Goal: Information Seeking & Learning: Learn about a topic

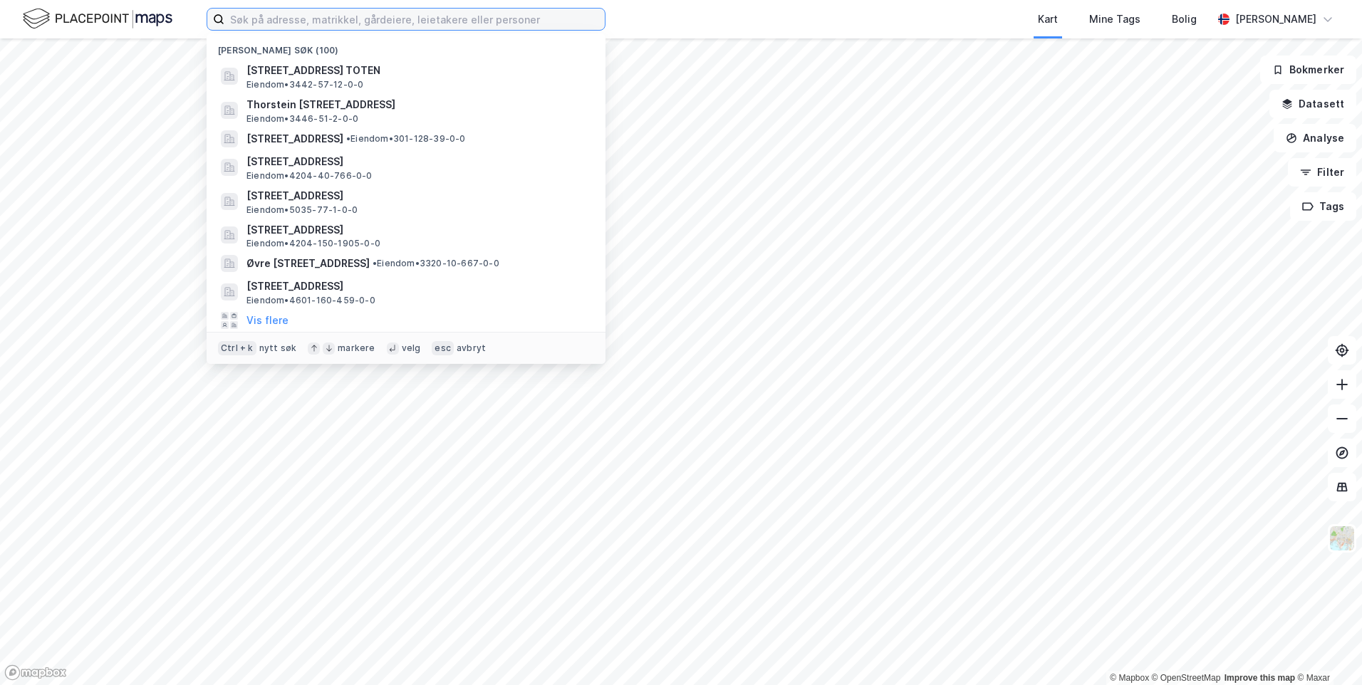
click at [561, 25] on input at bounding box center [414, 19] width 380 height 21
paste input "[STREET_ADDRESS]"
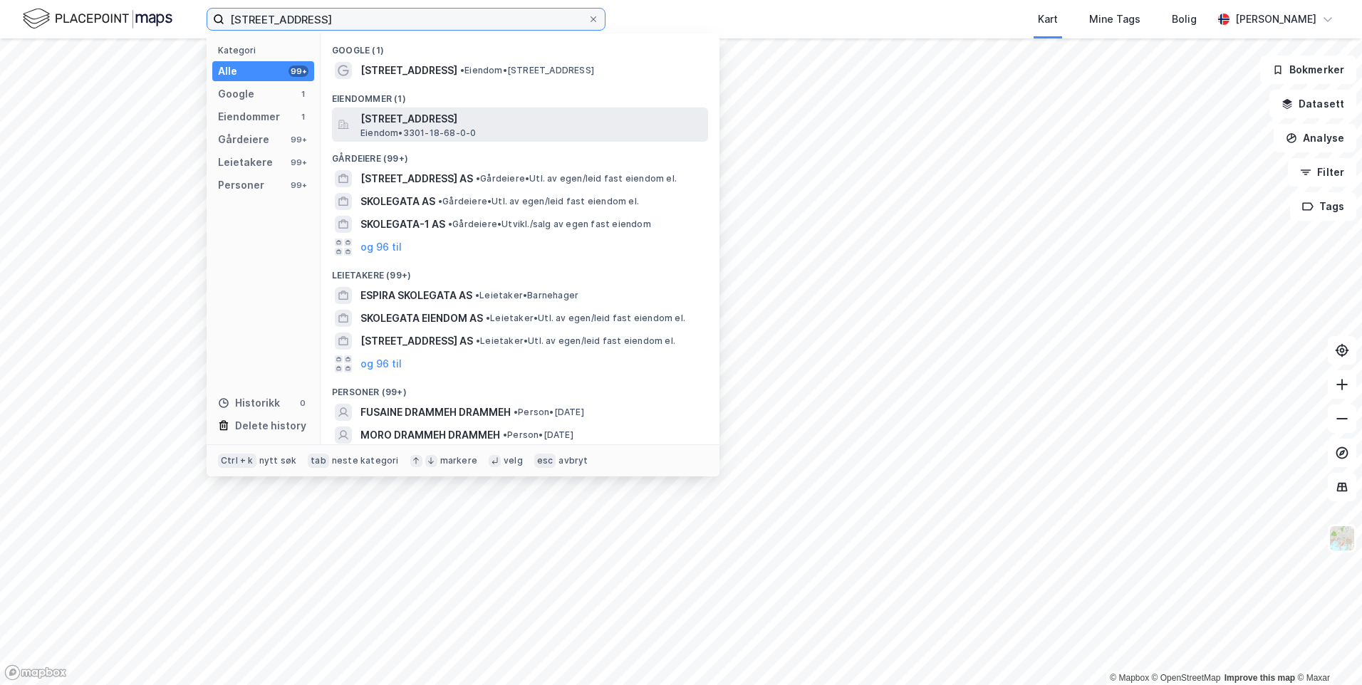
type input "[STREET_ADDRESS]"
click at [501, 124] on span "[STREET_ADDRESS]" at bounding box center [531, 118] width 342 height 17
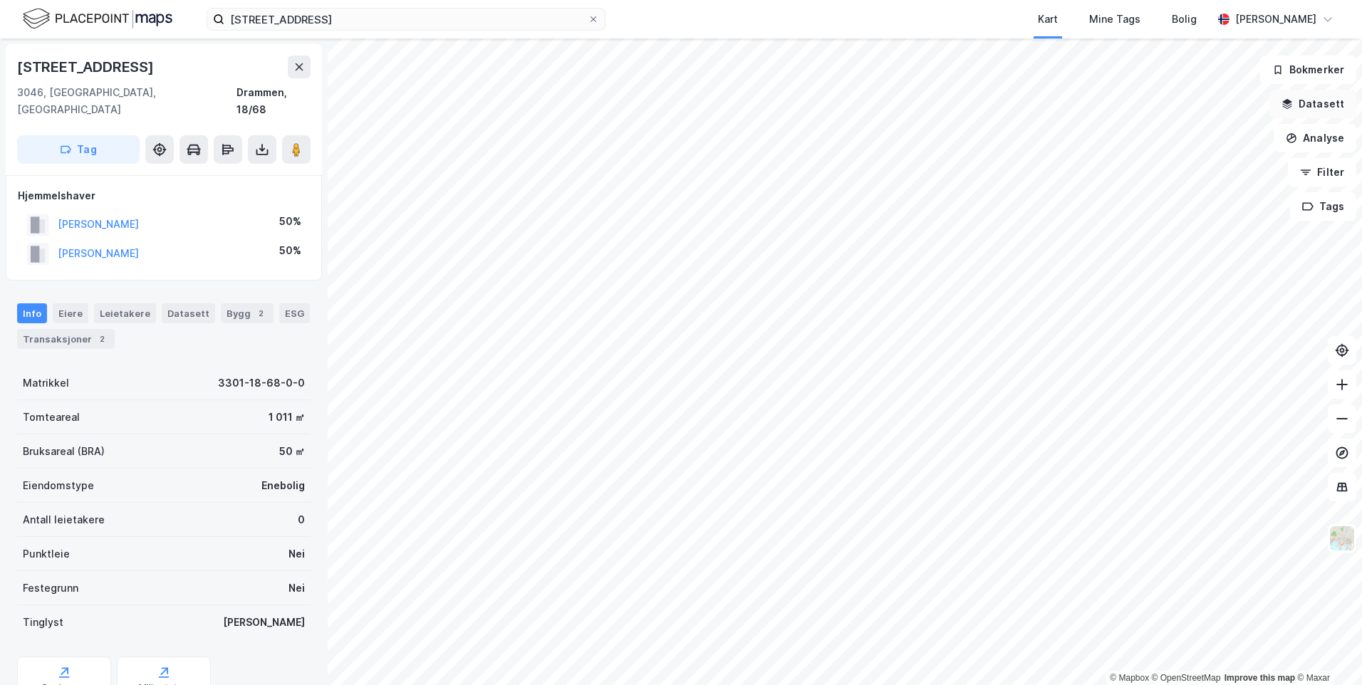
click at [1335, 106] on button "Datasett" at bounding box center [1312, 104] width 87 height 28
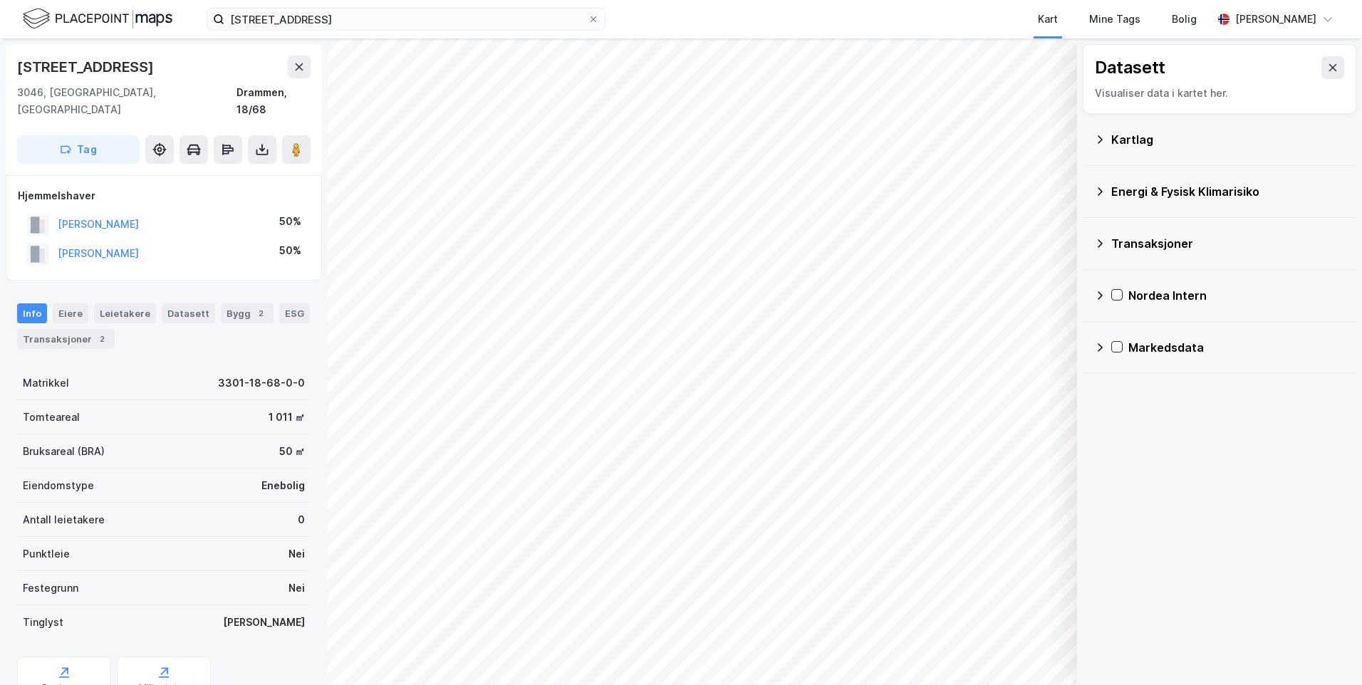
click at [1123, 137] on div "Kartlag" at bounding box center [1228, 139] width 234 height 17
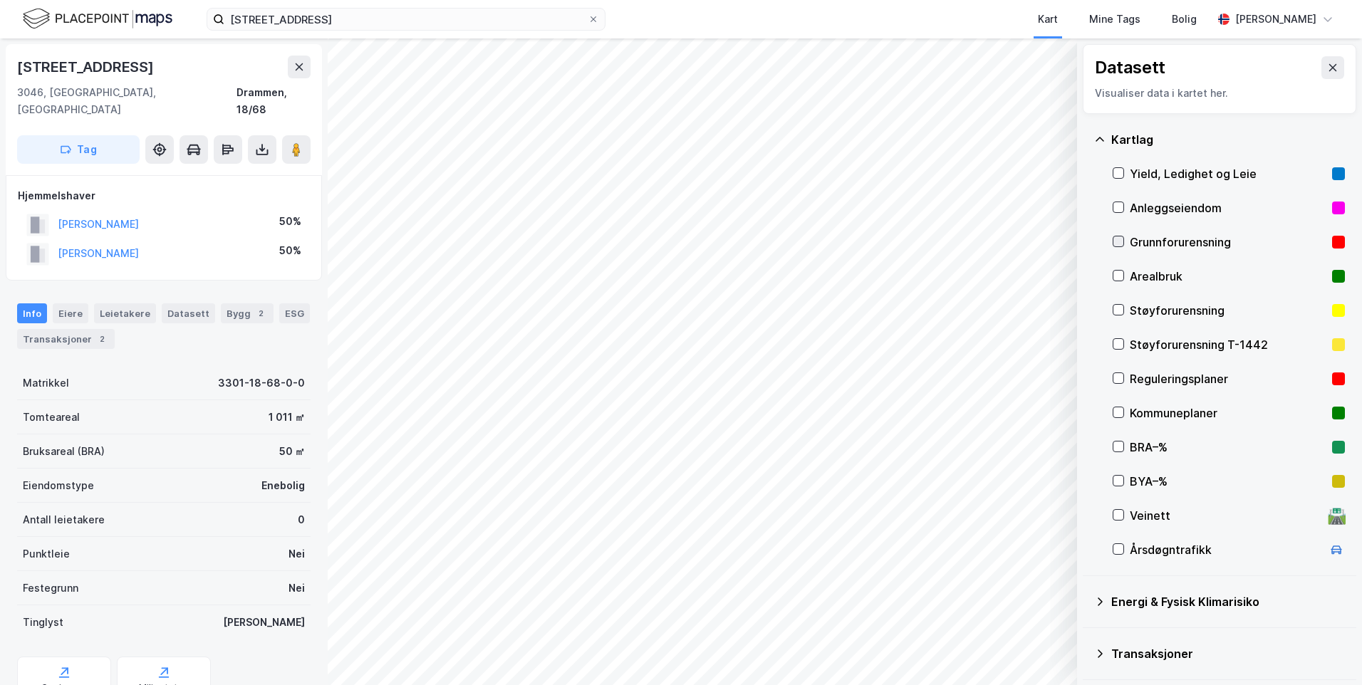
click at [1117, 241] on icon at bounding box center [1118, 241] width 10 height 10
click at [1096, 140] on icon at bounding box center [1099, 139] width 11 height 11
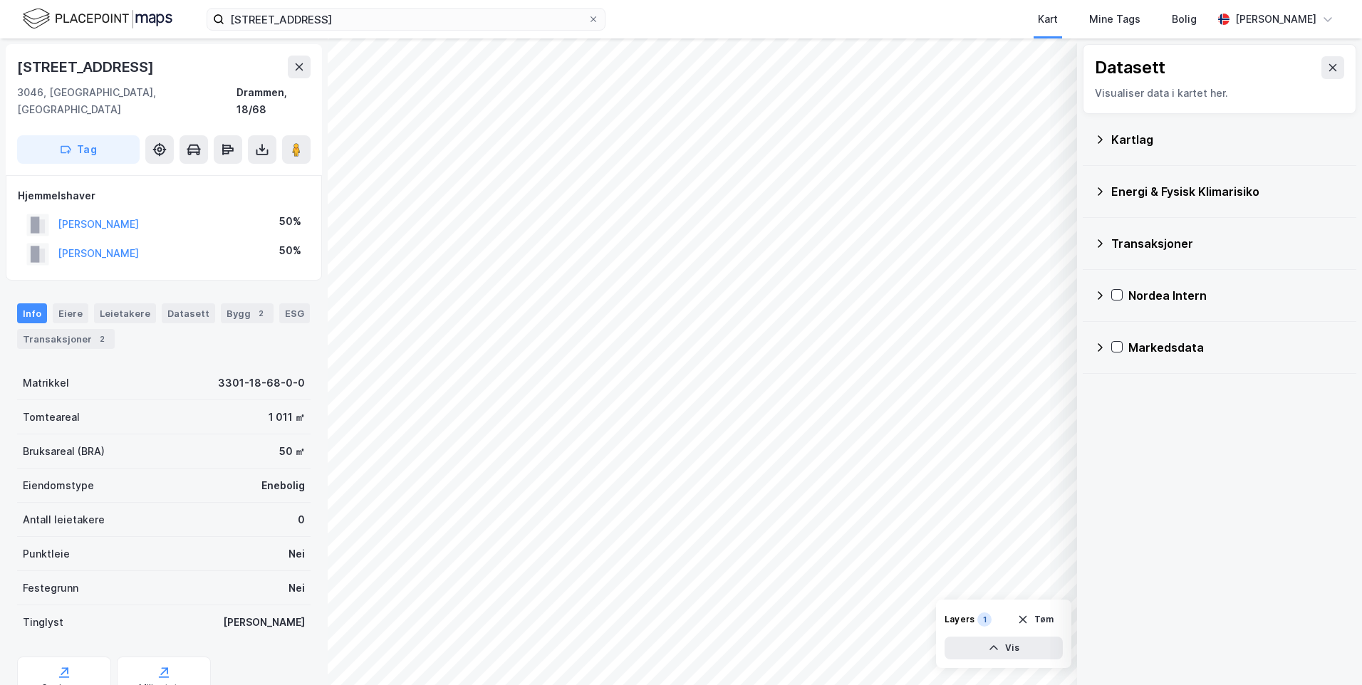
click at [1098, 187] on icon at bounding box center [1099, 191] width 11 height 11
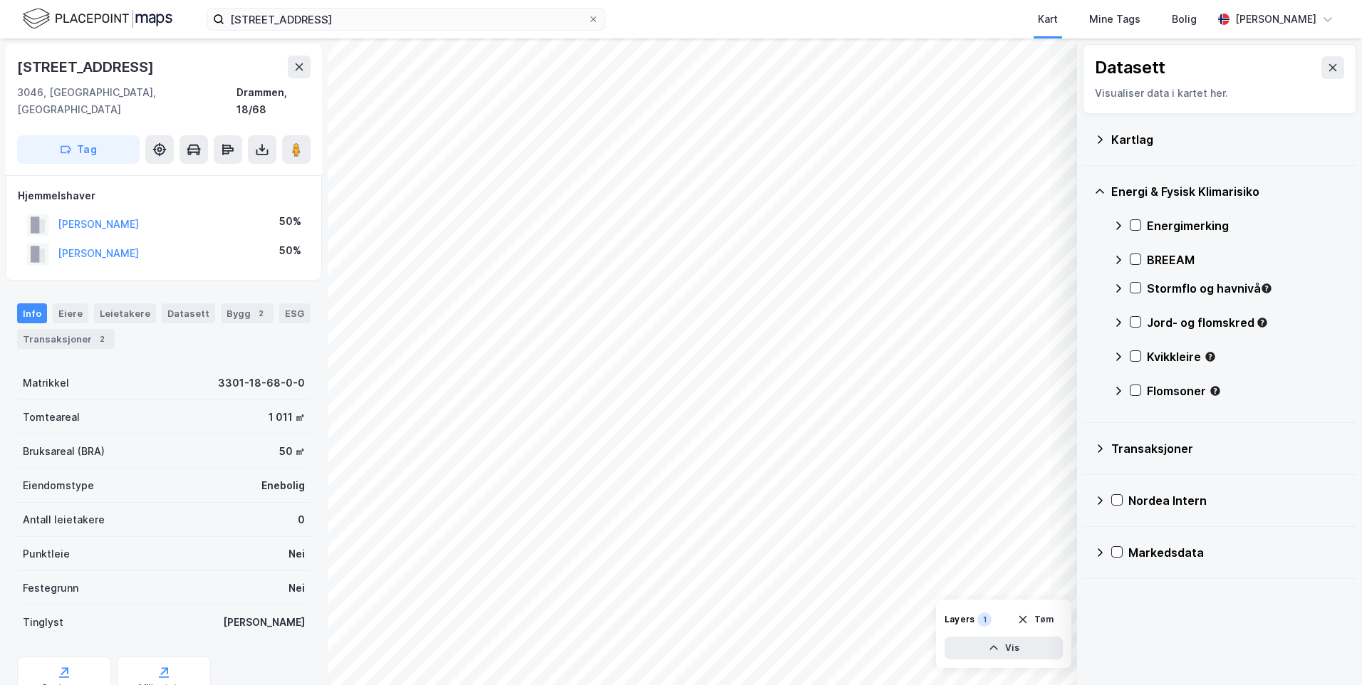
click at [1113, 226] on icon at bounding box center [1118, 225] width 11 height 11
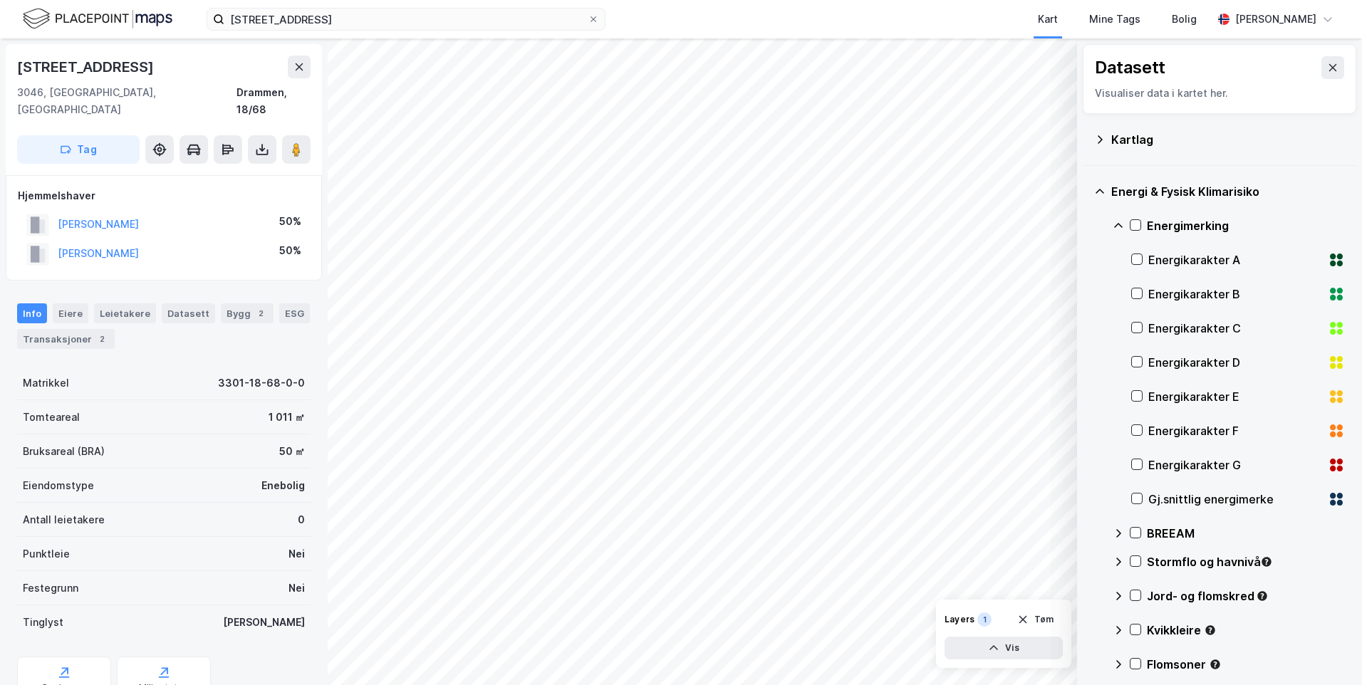
click at [1139, 505] on div at bounding box center [1136, 499] width 11 height 12
click at [1117, 220] on icon at bounding box center [1118, 225] width 11 height 11
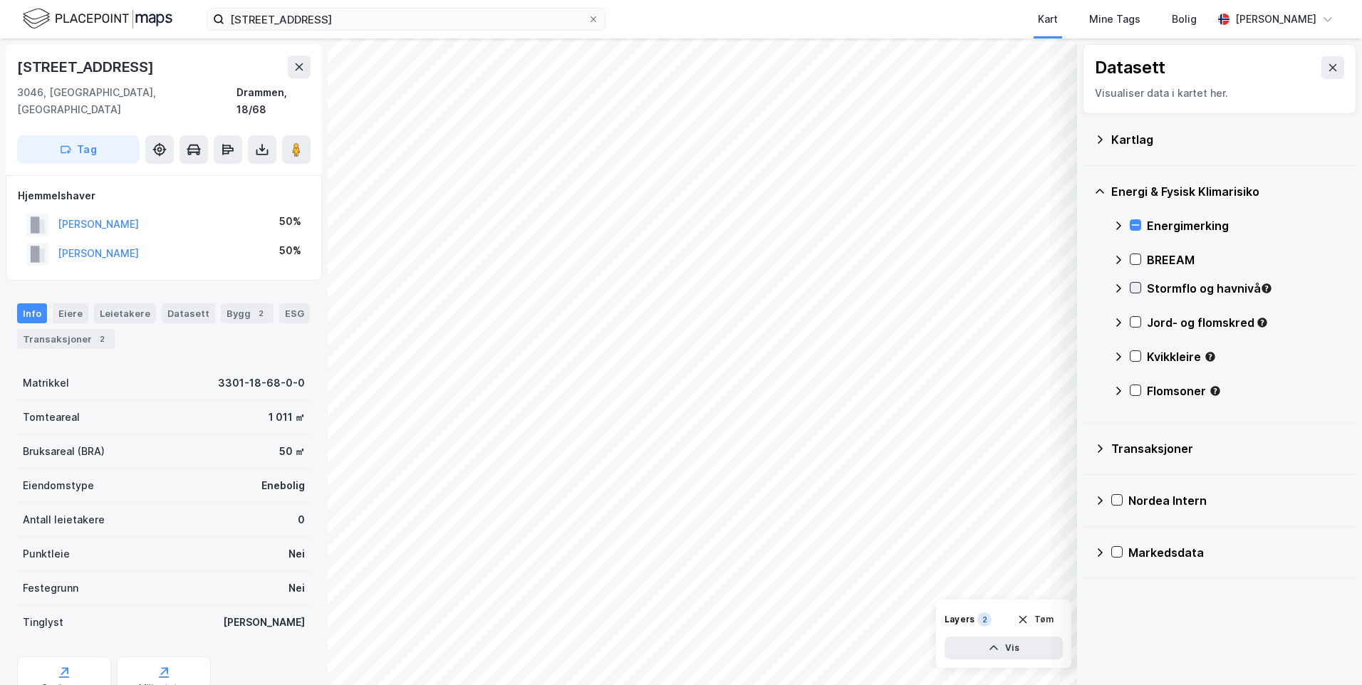
click at [1134, 290] on icon at bounding box center [1136, 288] width 8 height 5
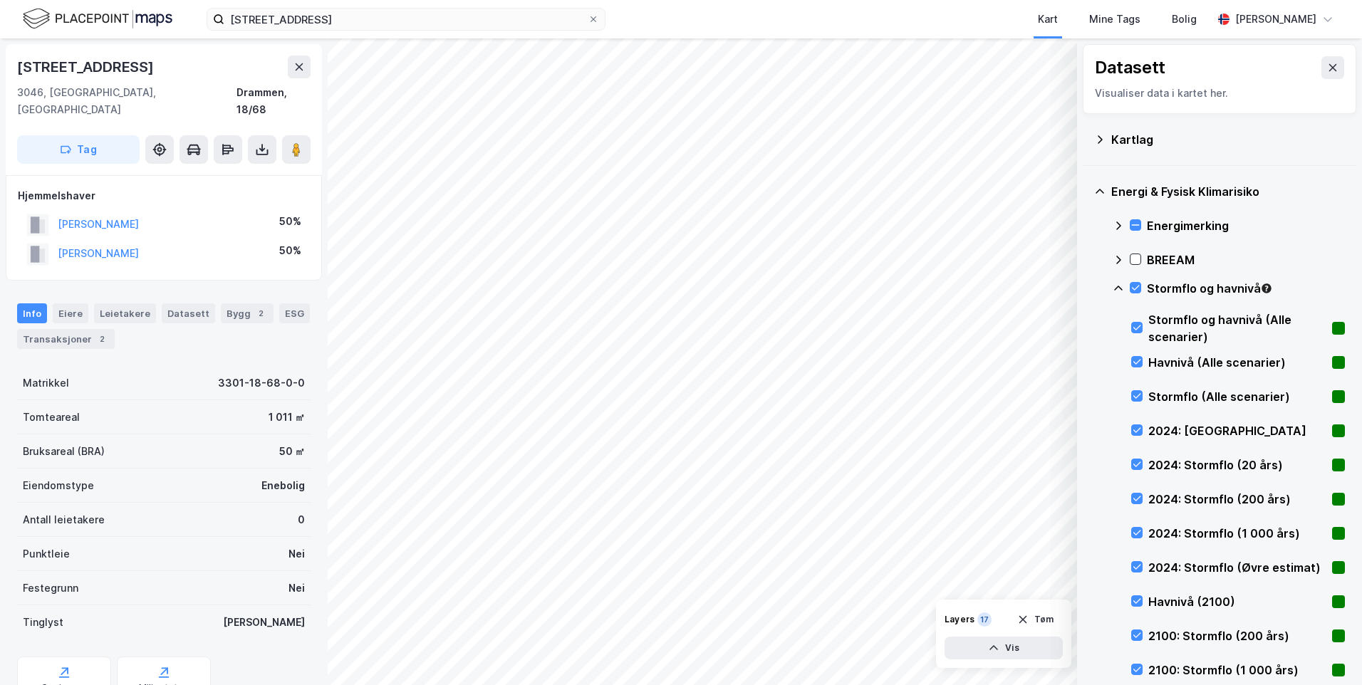
click at [1118, 285] on icon at bounding box center [1118, 288] width 11 height 11
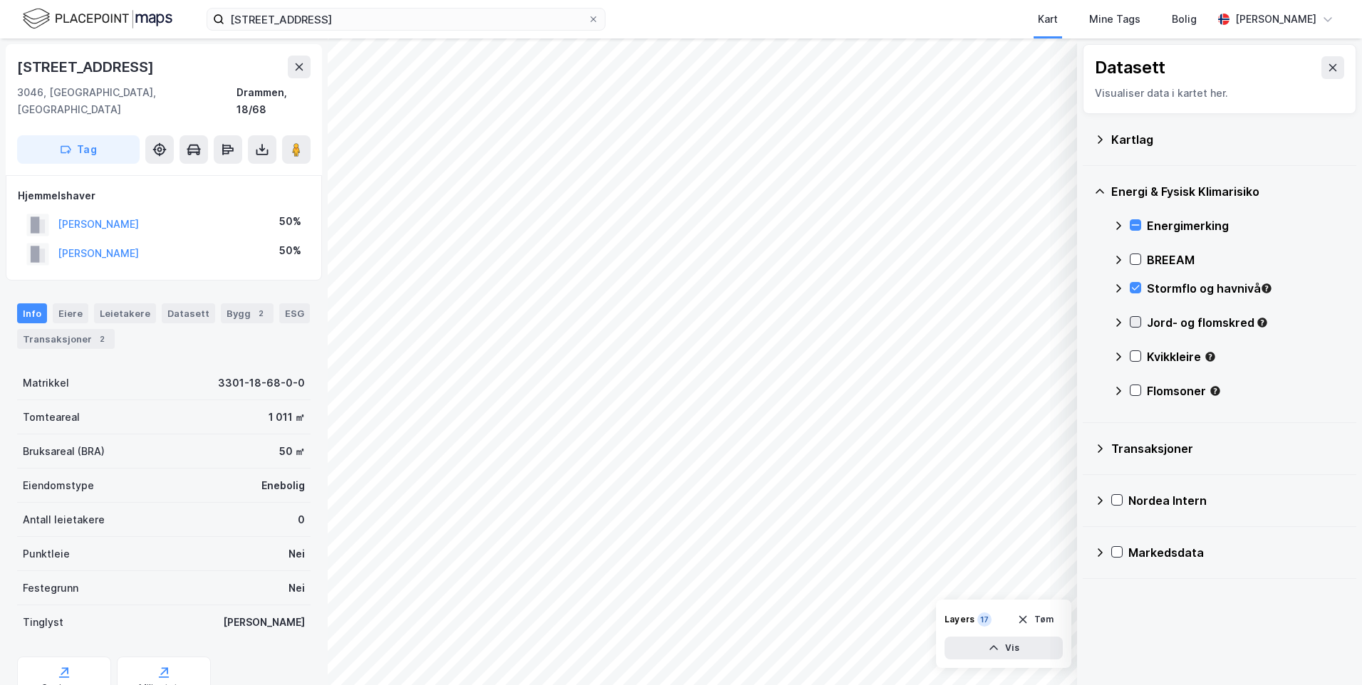
click at [1137, 321] on icon at bounding box center [1135, 322] width 10 height 10
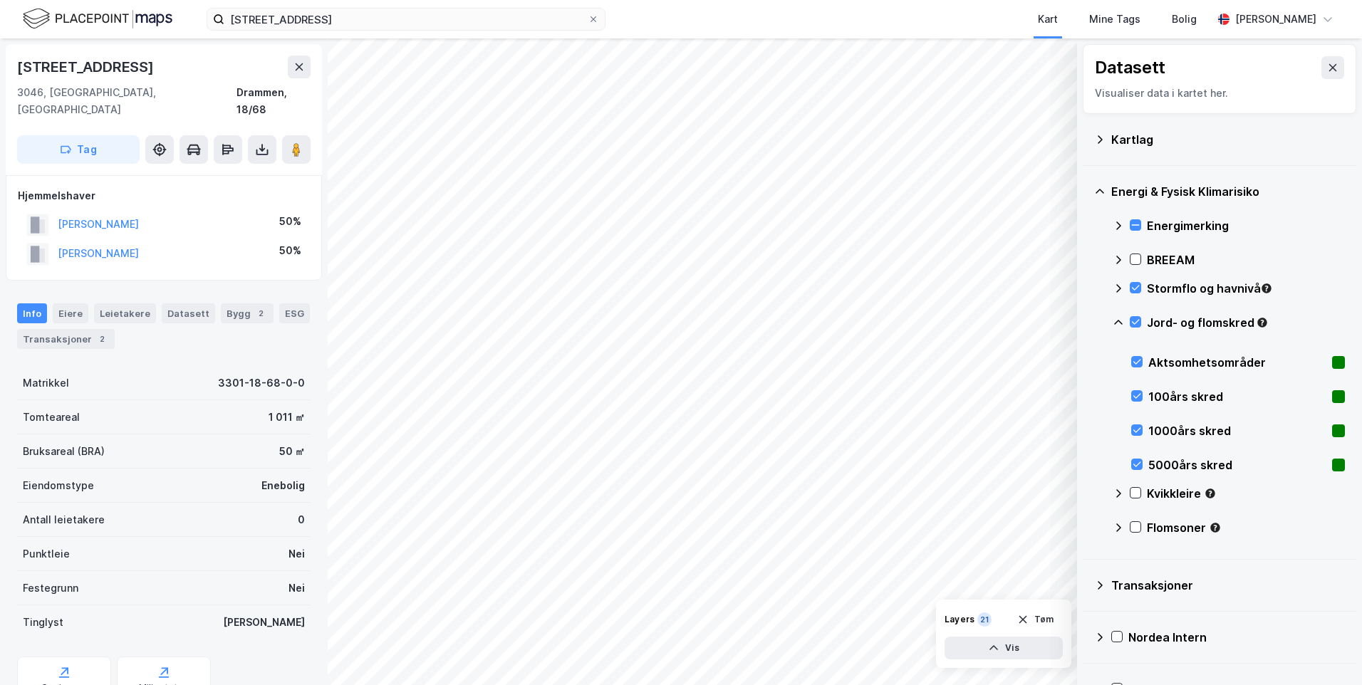
click at [1115, 324] on icon at bounding box center [1118, 322] width 9 height 5
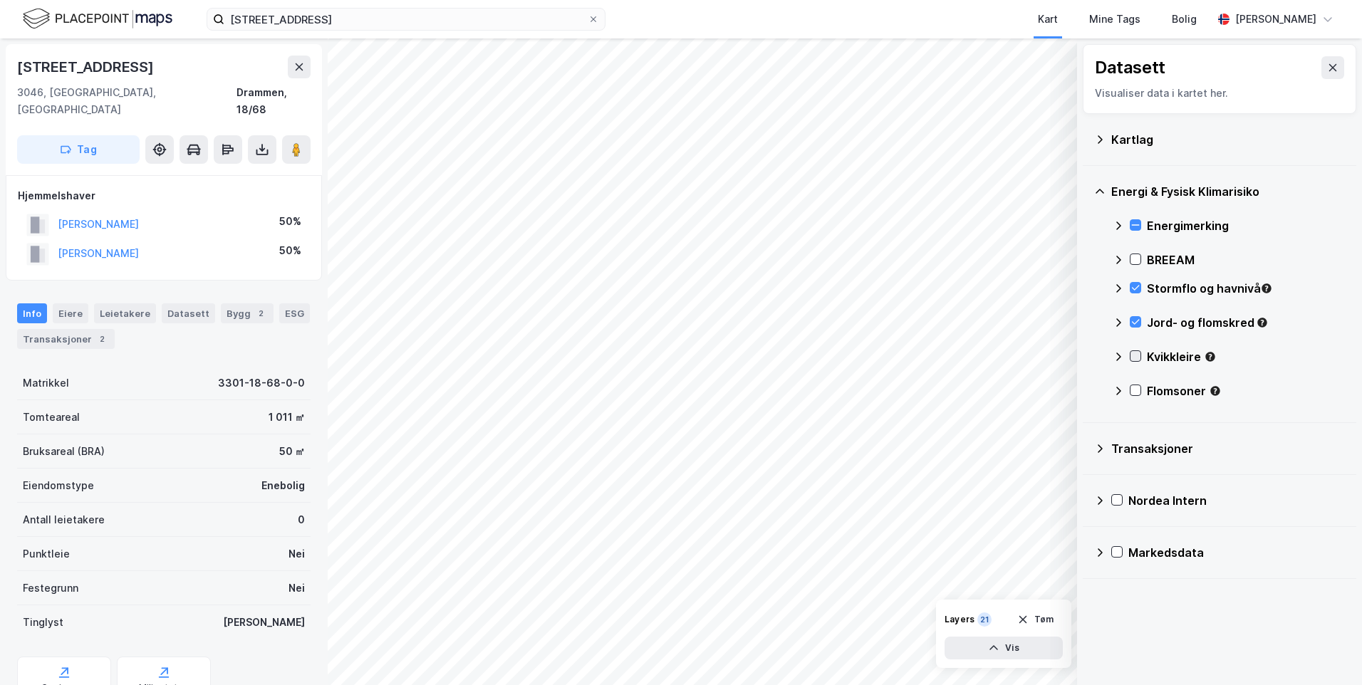
click at [1136, 353] on icon at bounding box center [1135, 356] width 10 height 10
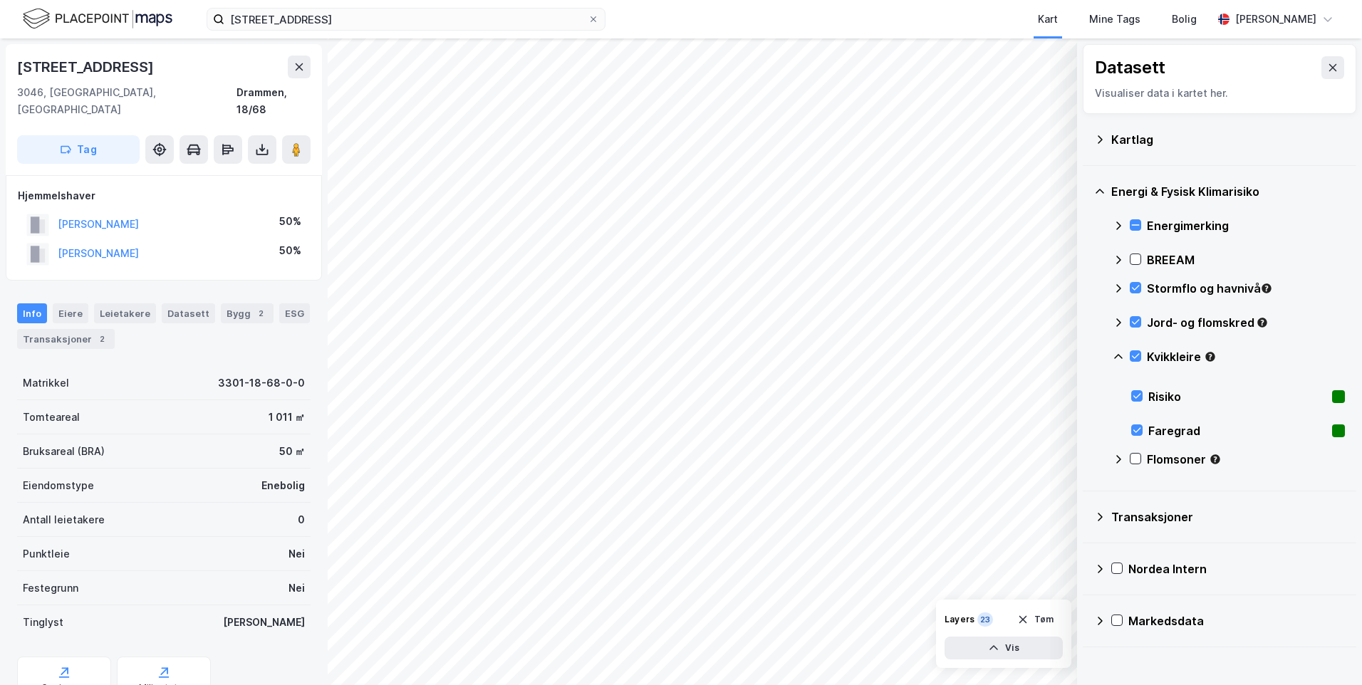
click at [1118, 355] on icon at bounding box center [1118, 356] width 9 height 5
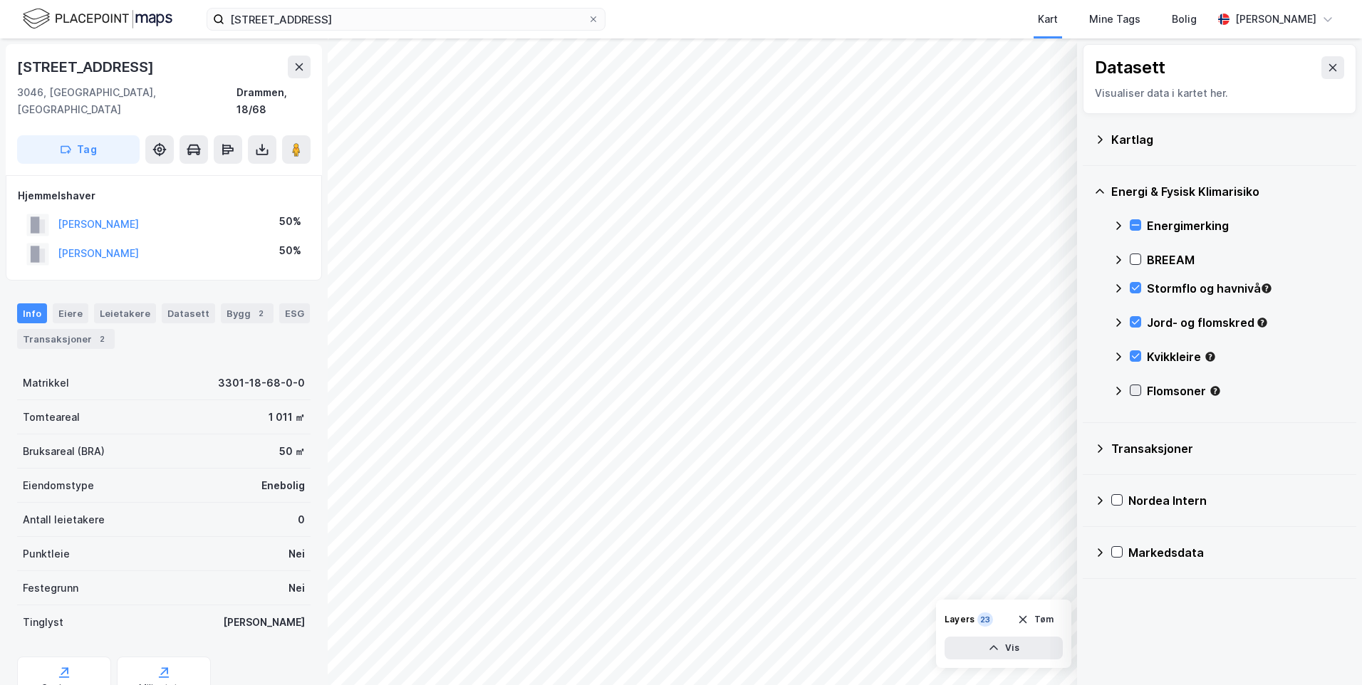
click at [1136, 388] on icon at bounding box center [1135, 390] width 10 height 10
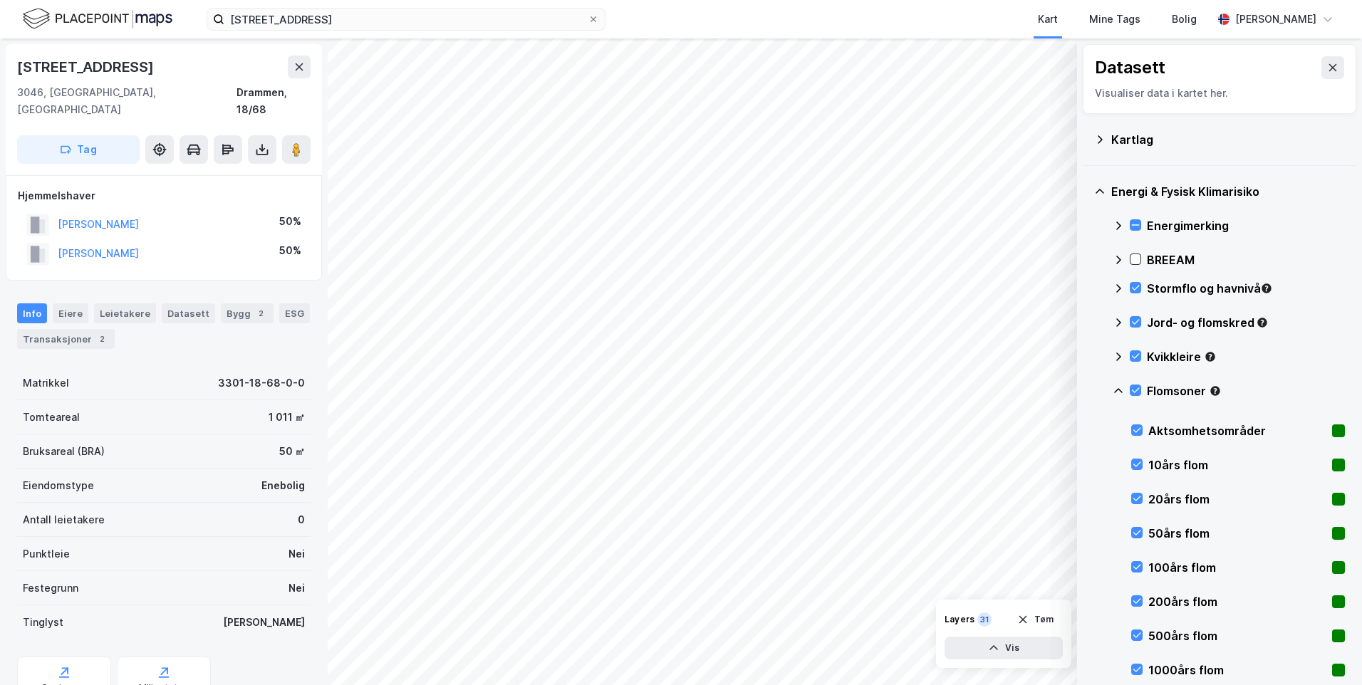
click at [1116, 391] on icon at bounding box center [1118, 390] width 9 height 5
